Goal: Information Seeking & Learning: Learn about a topic

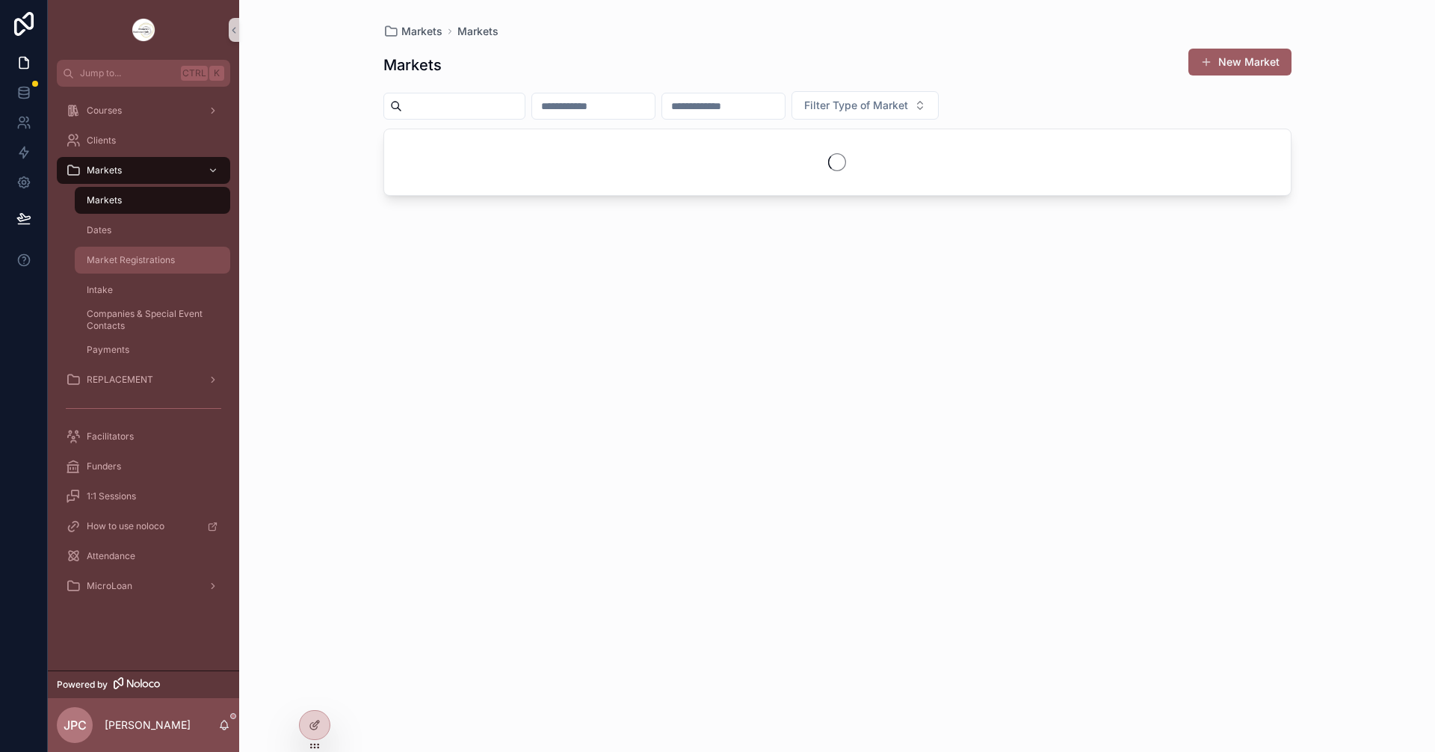
click at [161, 259] on span "Market Registrations" at bounding box center [131, 260] width 88 height 12
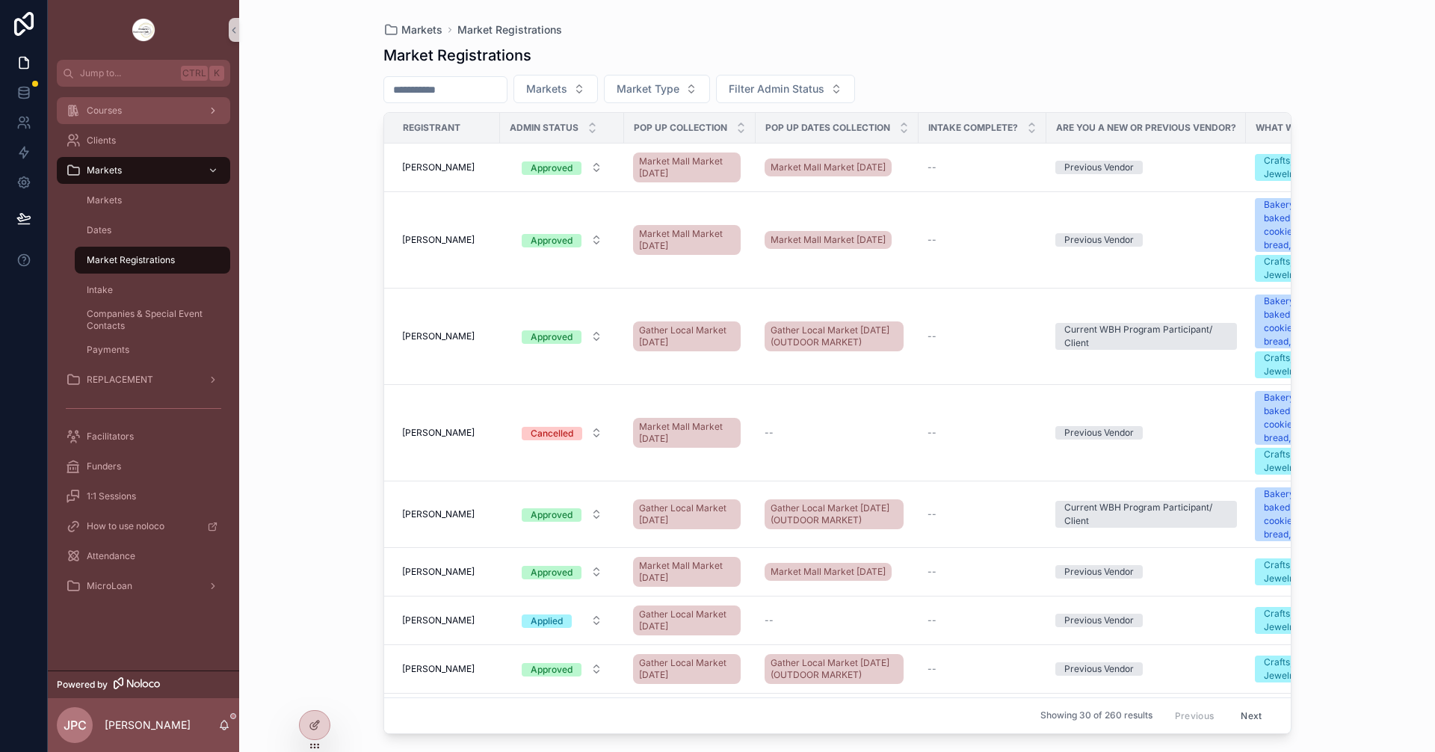
click at [144, 119] on div "Courses" at bounding box center [143, 111] width 155 height 24
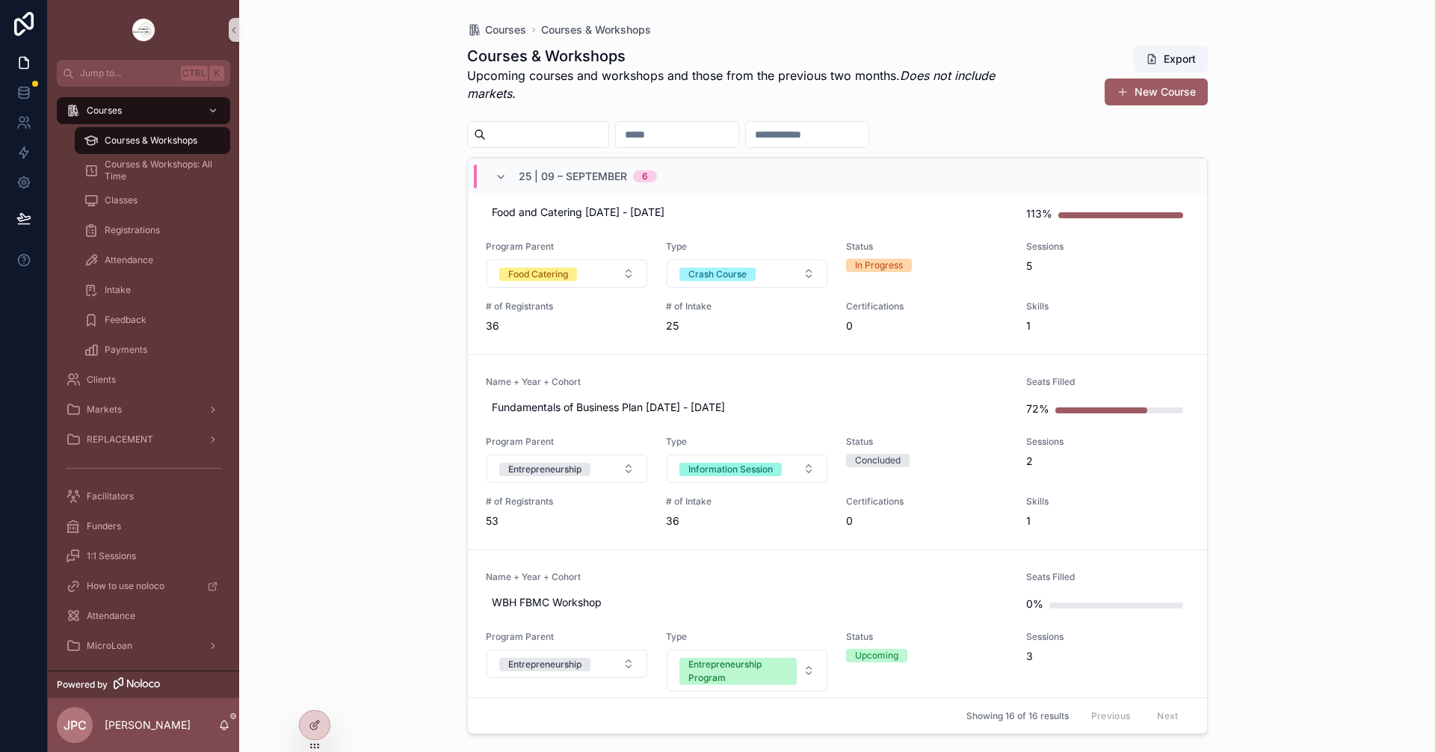
scroll to position [224, 0]
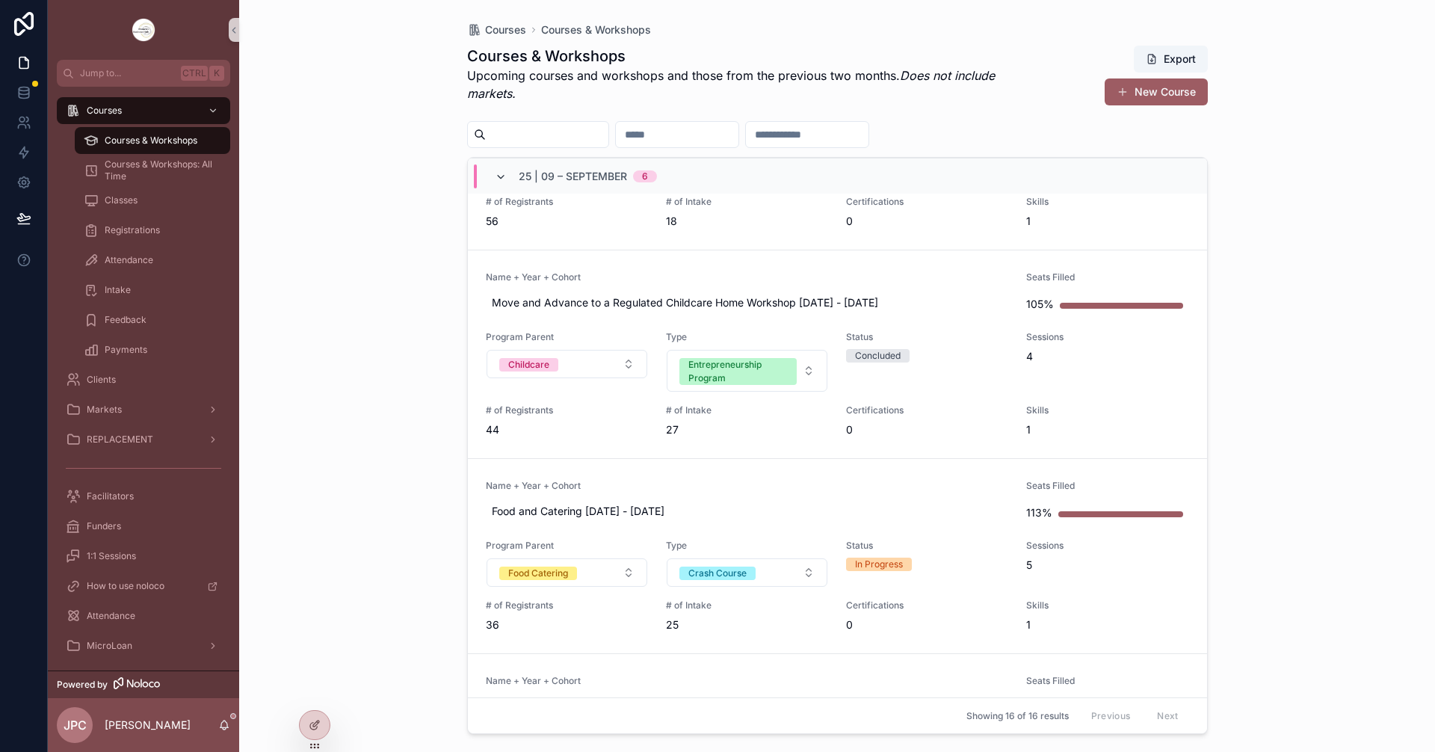
click at [496, 182] on icon "scrollable content" at bounding box center [501, 177] width 12 height 12
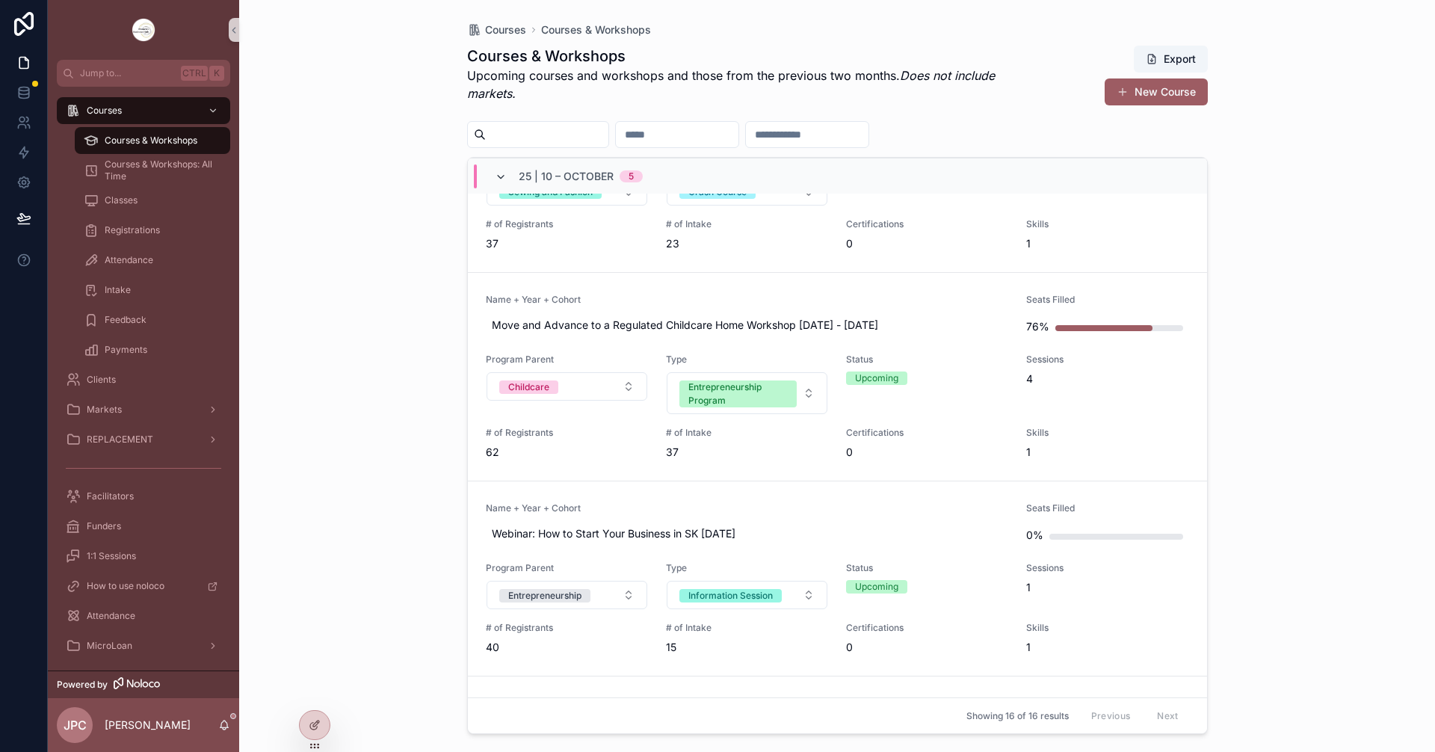
click at [498, 175] on icon "scrollable content" at bounding box center [501, 177] width 12 height 12
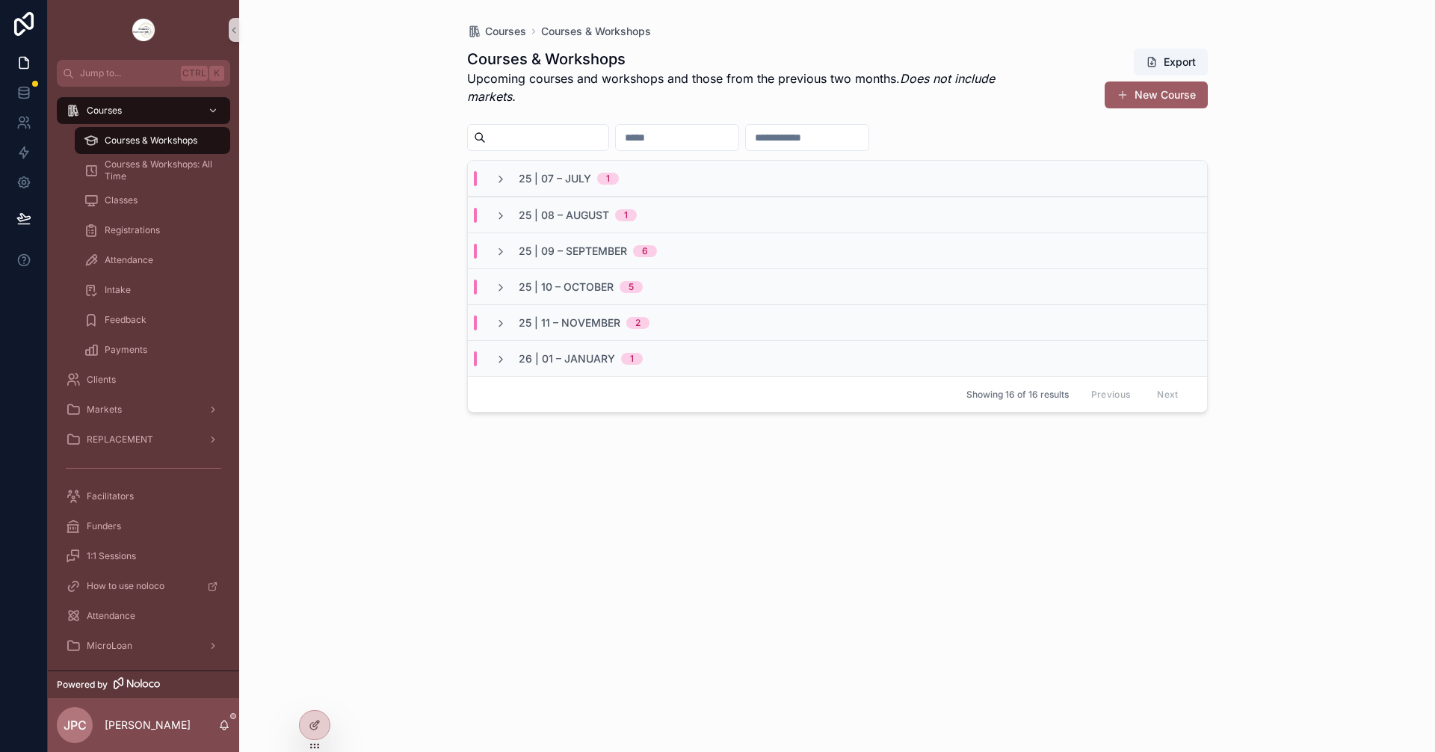
scroll to position [0, 0]
click at [505, 256] on icon "scrollable content" at bounding box center [501, 252] width 12 height 12
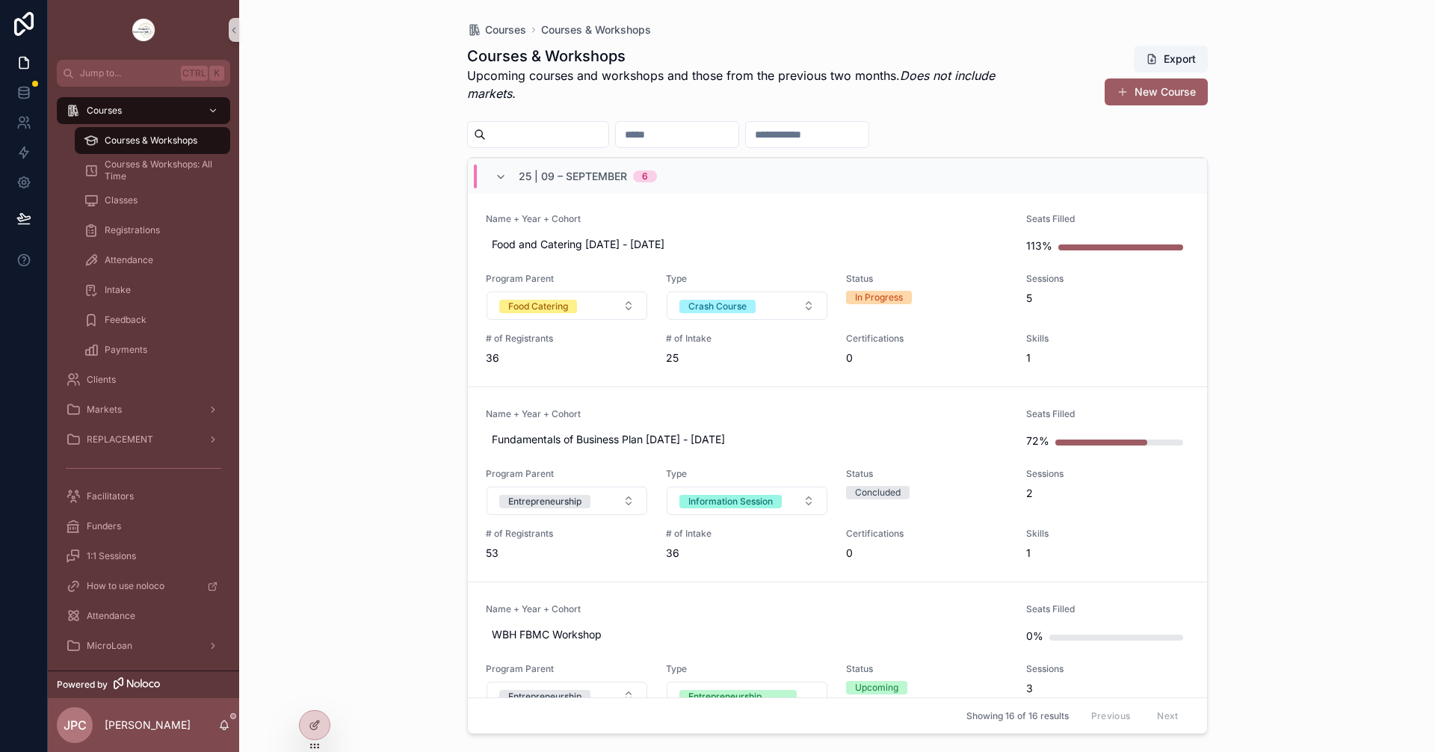
scroll to position [374, 0]
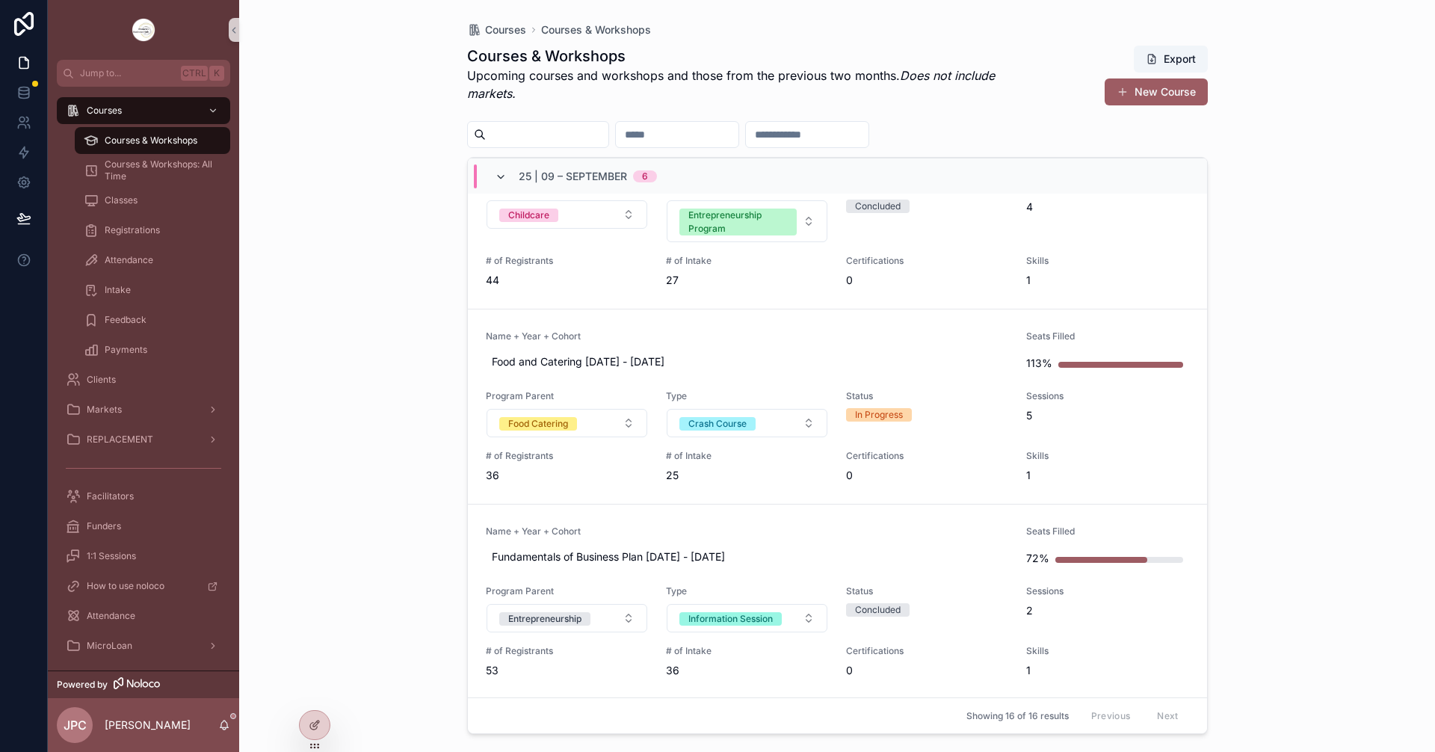
click at [505, 176] on icon "scrollable content" at bounding box center [501, 177] width 12 height 12
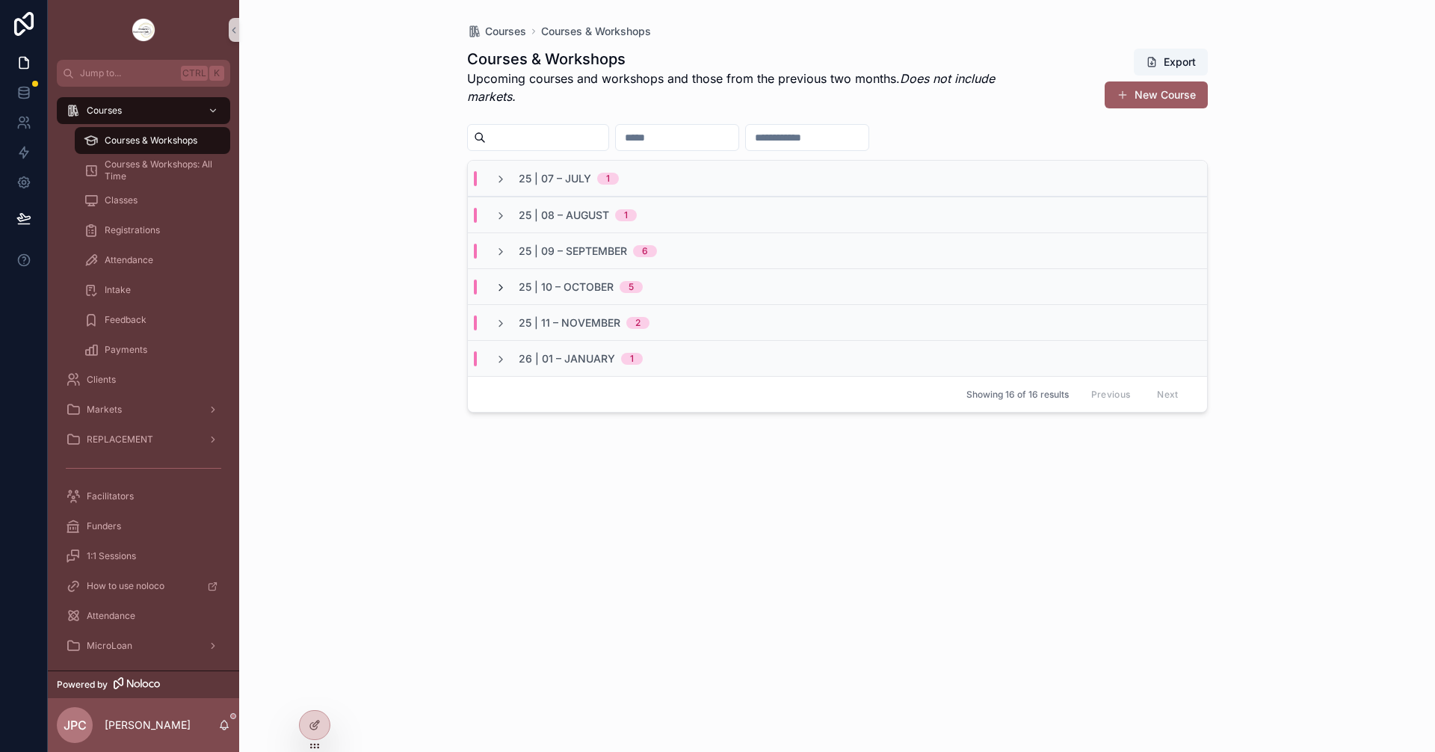
click at [505, 286] on icon "scrollable content" at bounding box center [501, 288] width 12 height 12
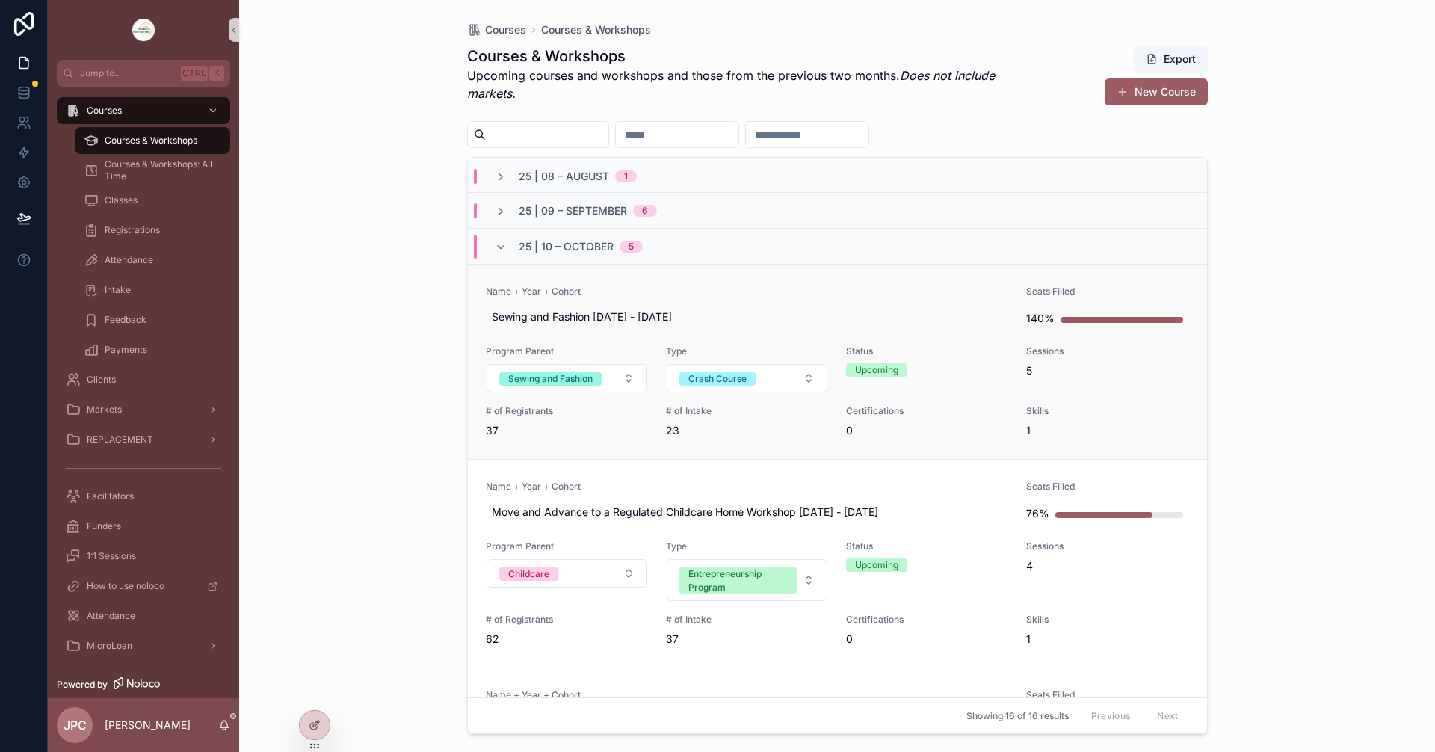
scroll to position [75, 0]
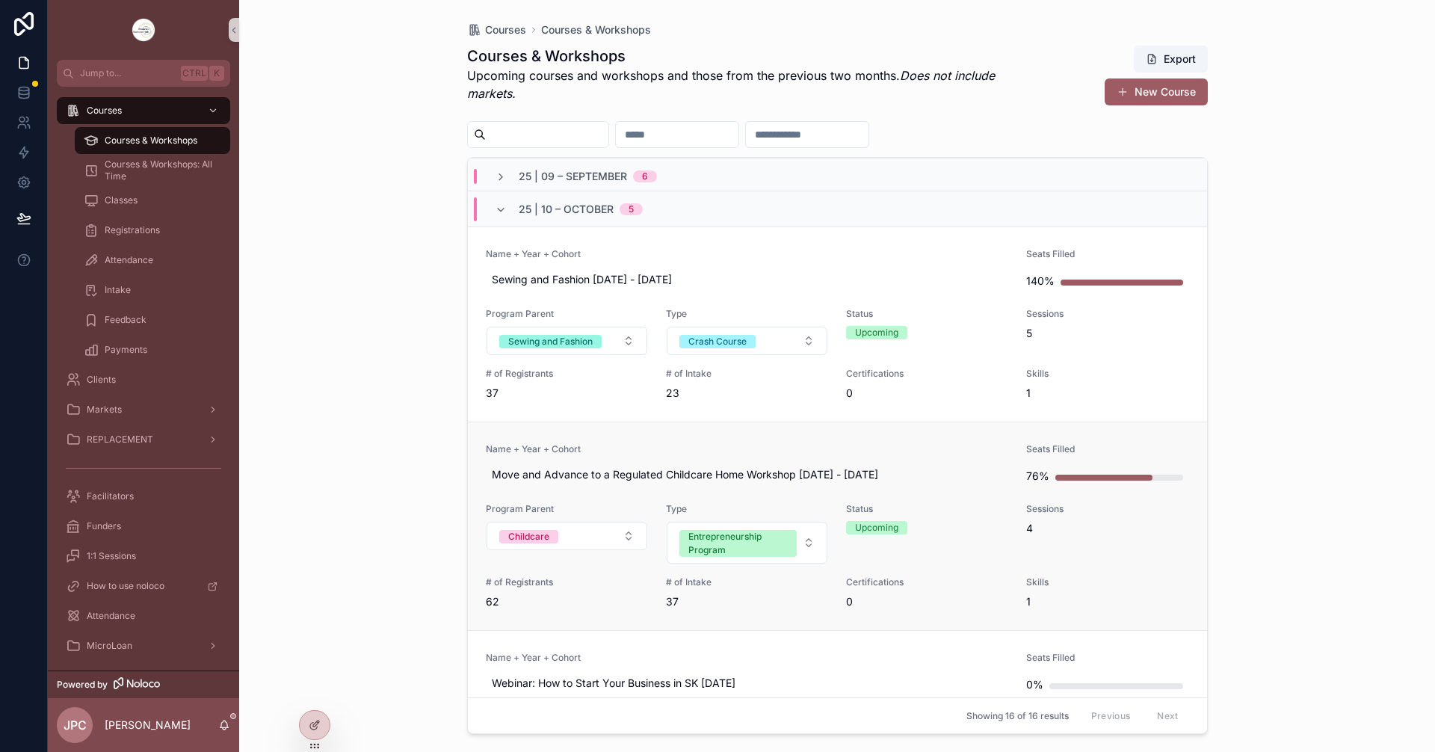
click at [765, 438] on link "Name + Year + Cohort Move and Advance to a Regulated Childcare Home Workshop [D…" at bounding box center [837, 526] width 739 height 209
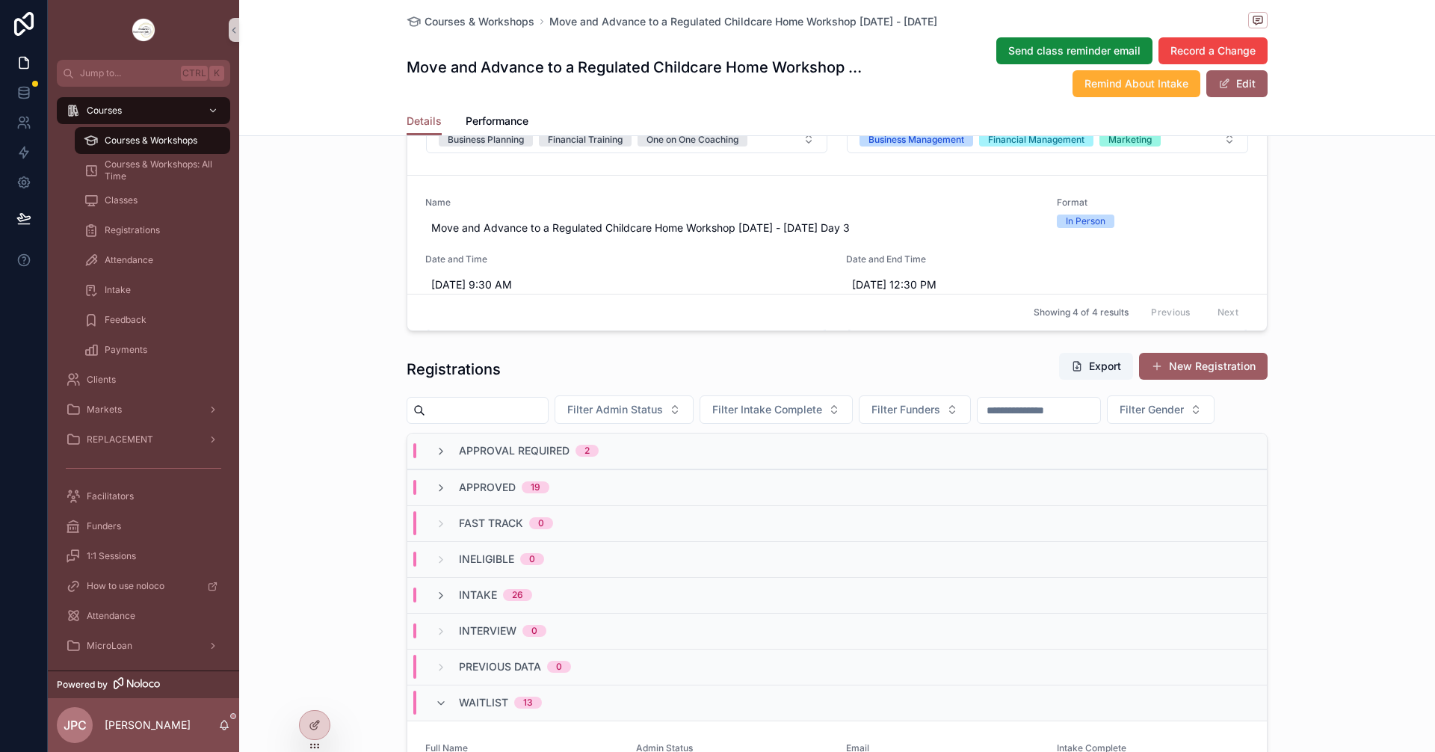
scroll to position [1196, 0]
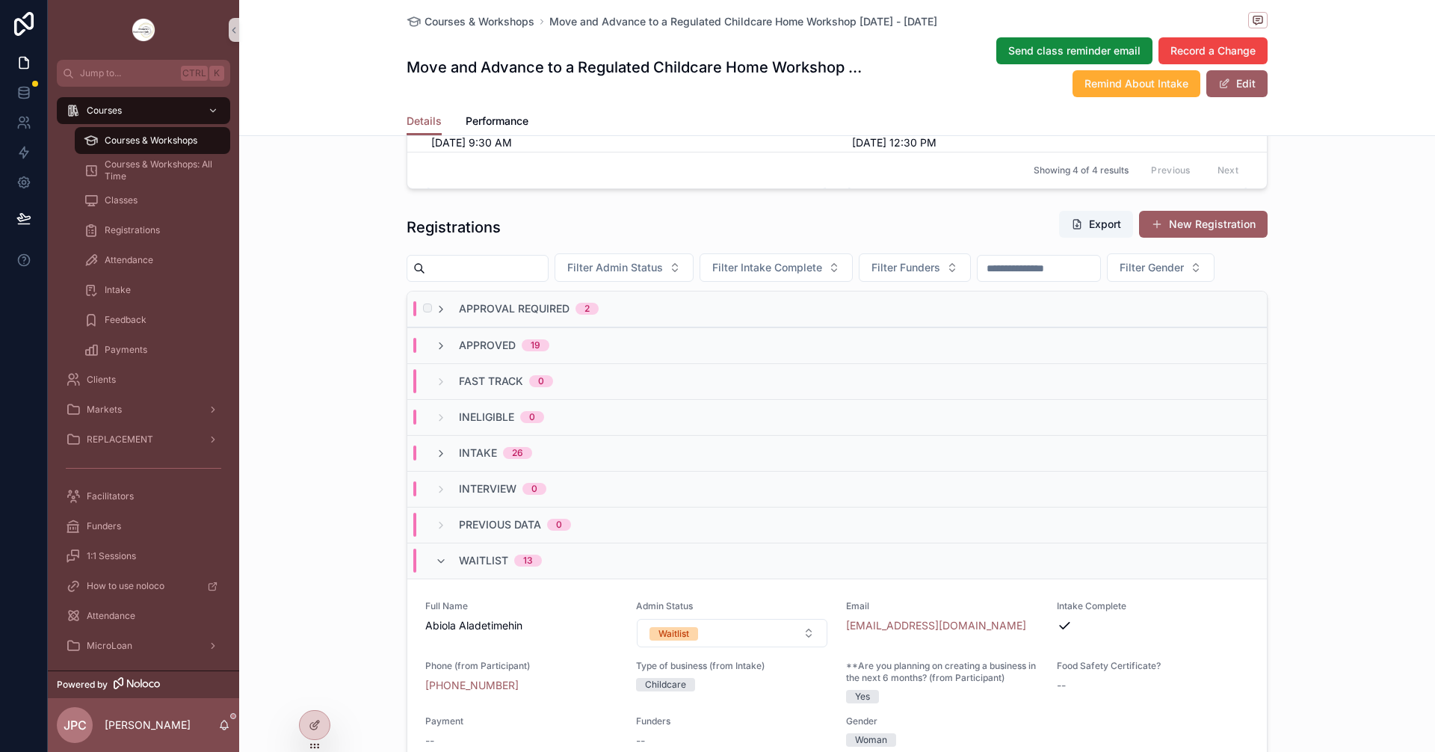
click at [434, 327] on div "Approval Required 2" at bounding box center [837, 310] width 860 height 36
click at [439, 315] on icon "scrollable content" at bounding box center [441, 309] width 12 height 12
